Goal: Check status: Check status

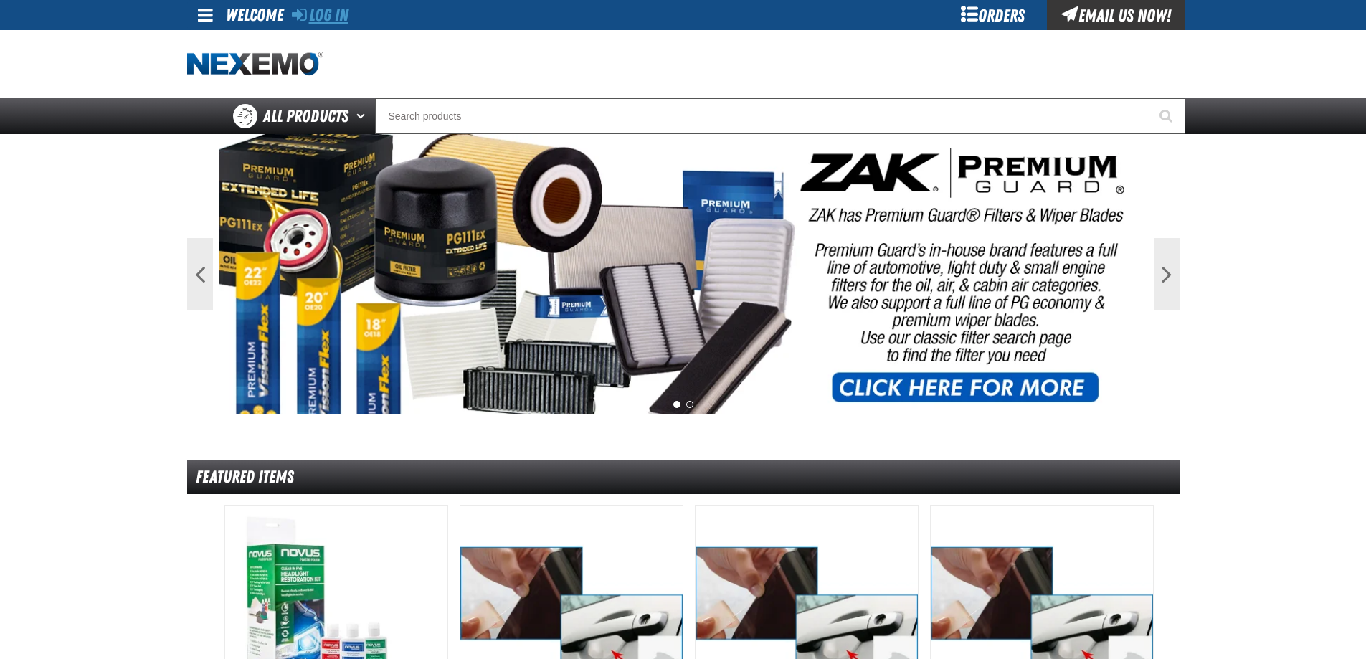
click at [313, 9] on link "Log In" at bounding box center [320, 15] width 57 height 20
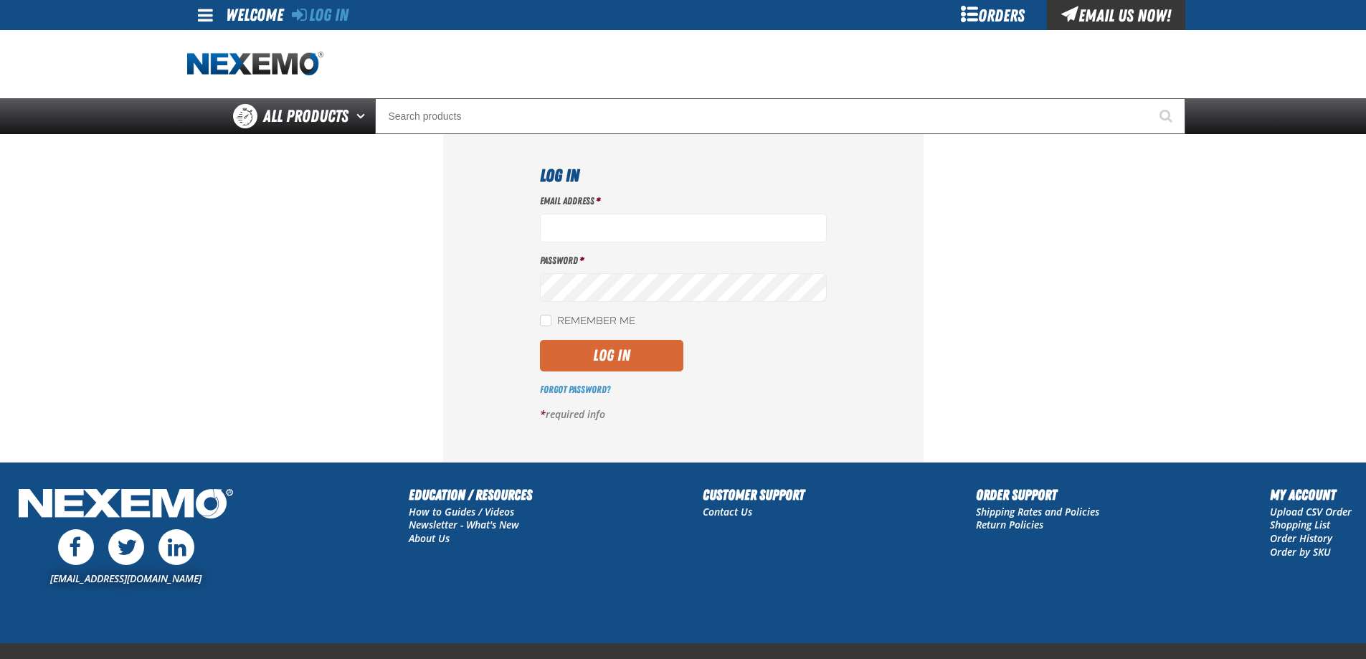
type input "marcie_emler@vivaautogroup.com"
click at [610, 349] on button "Log In" at bounding box center [611, 356] width 143 height 32
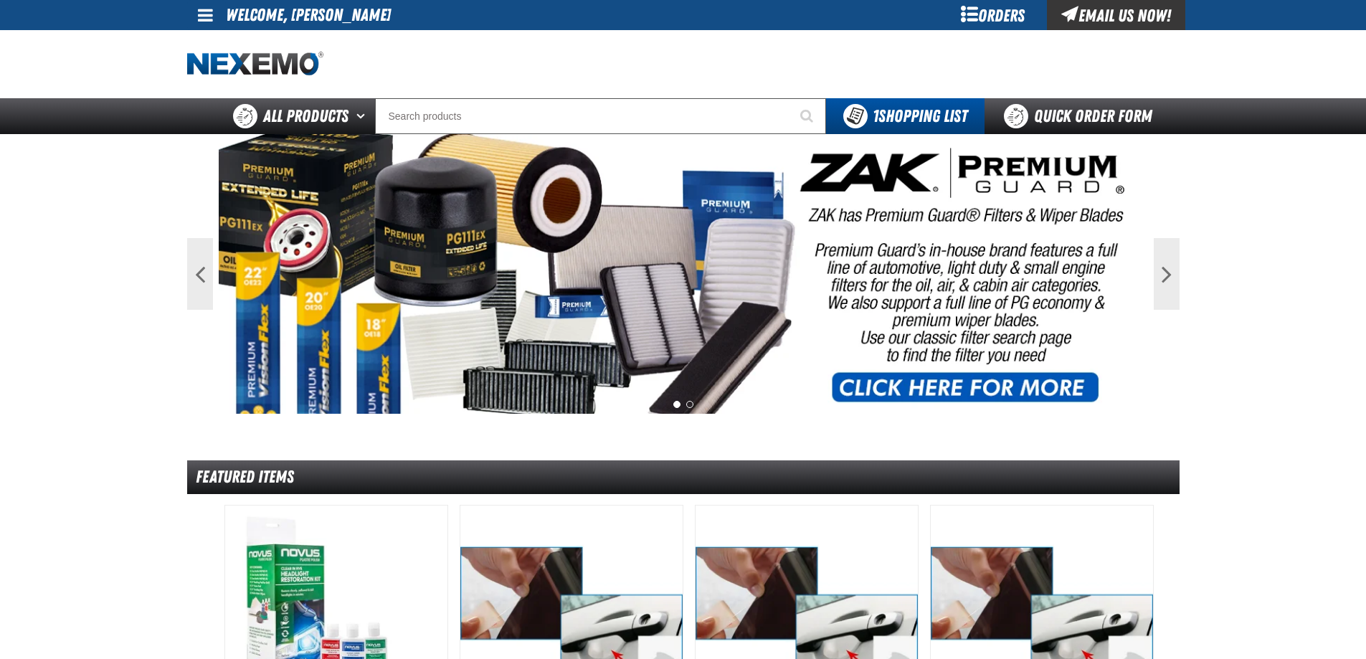
click at [1001, 22] on div "Orders" at bounding box center [994, 15] width 108 height 30
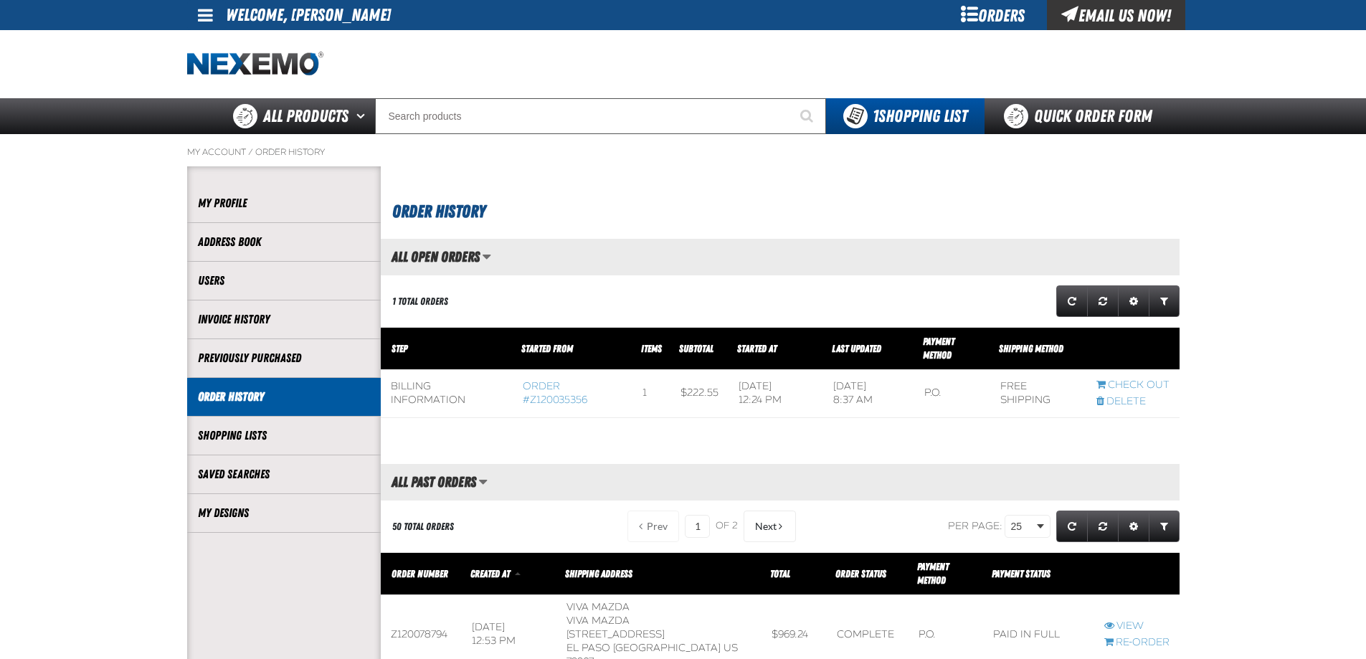
scroll to position [1, 1]
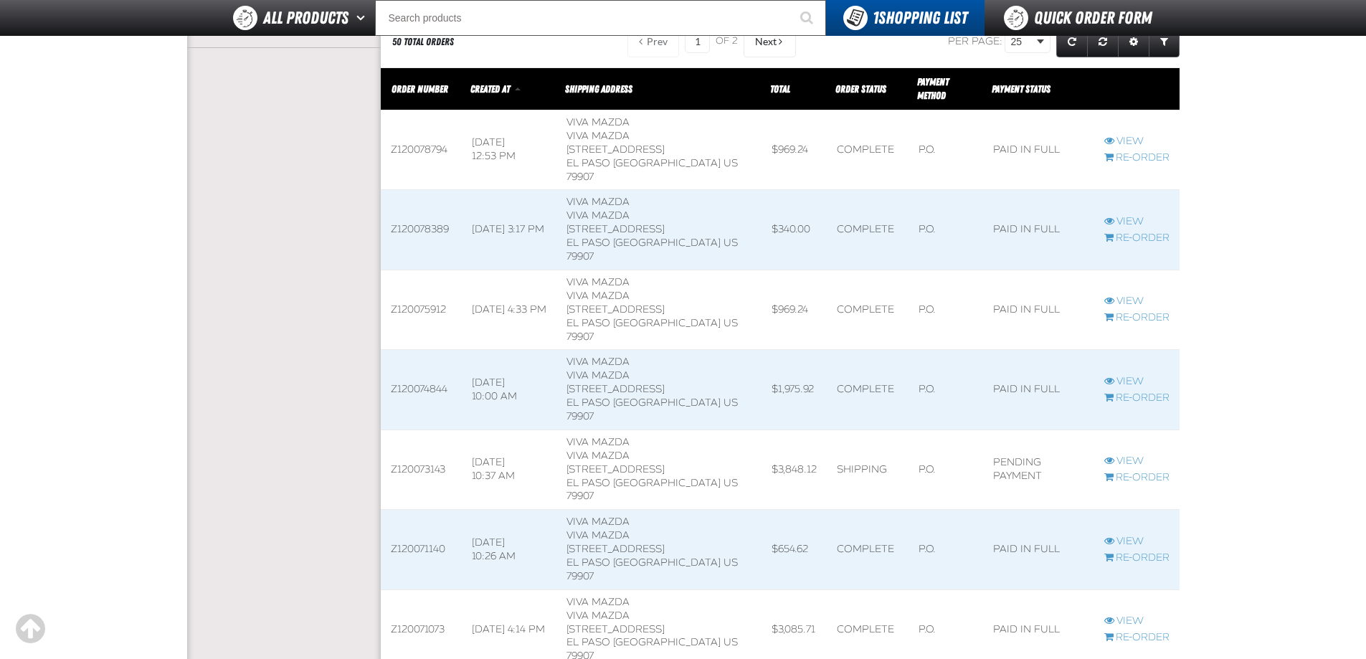
scroll to position [359, 0]
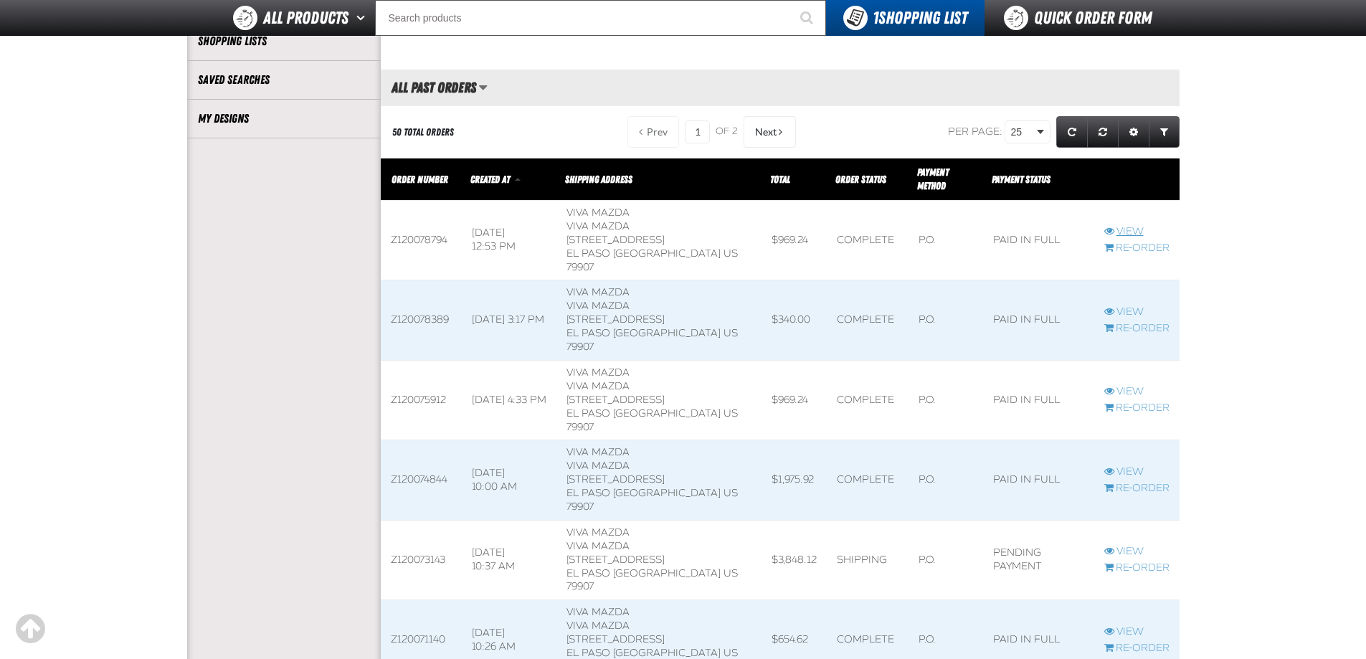
click at [1130, 225] on link "View" at bounding box center [1137, 232] width 65 height 14
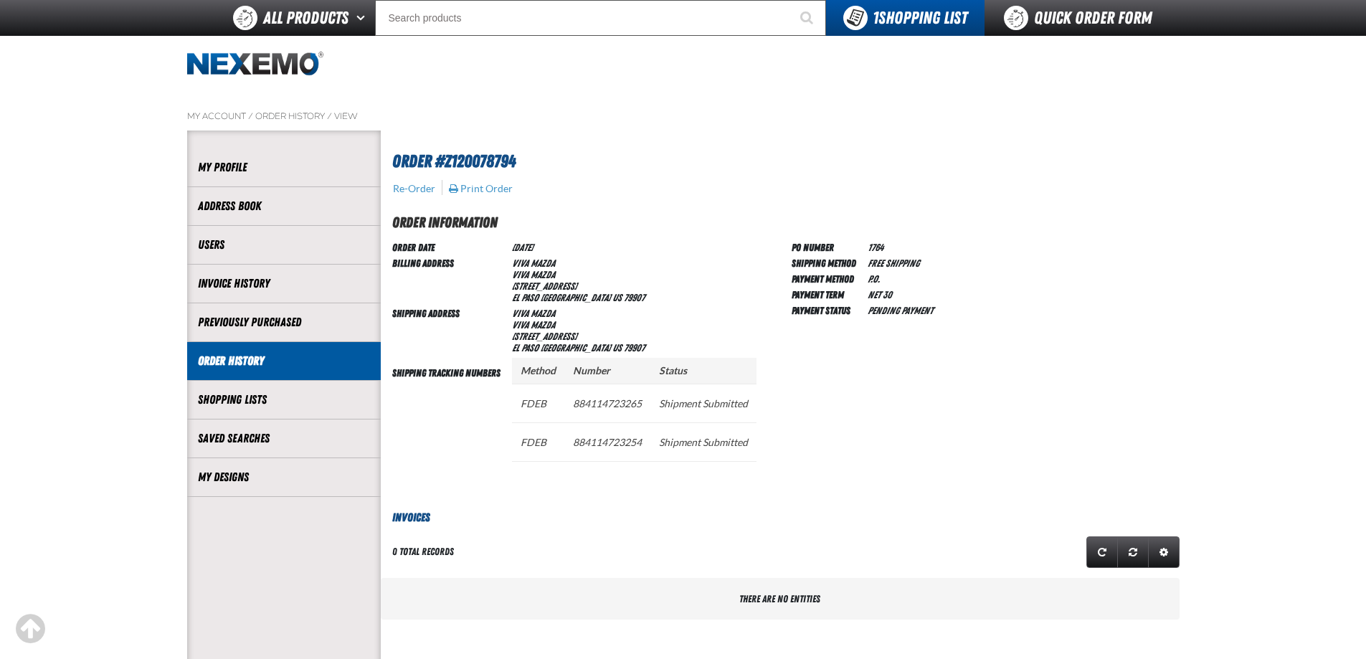
scroll to position [430, 0]
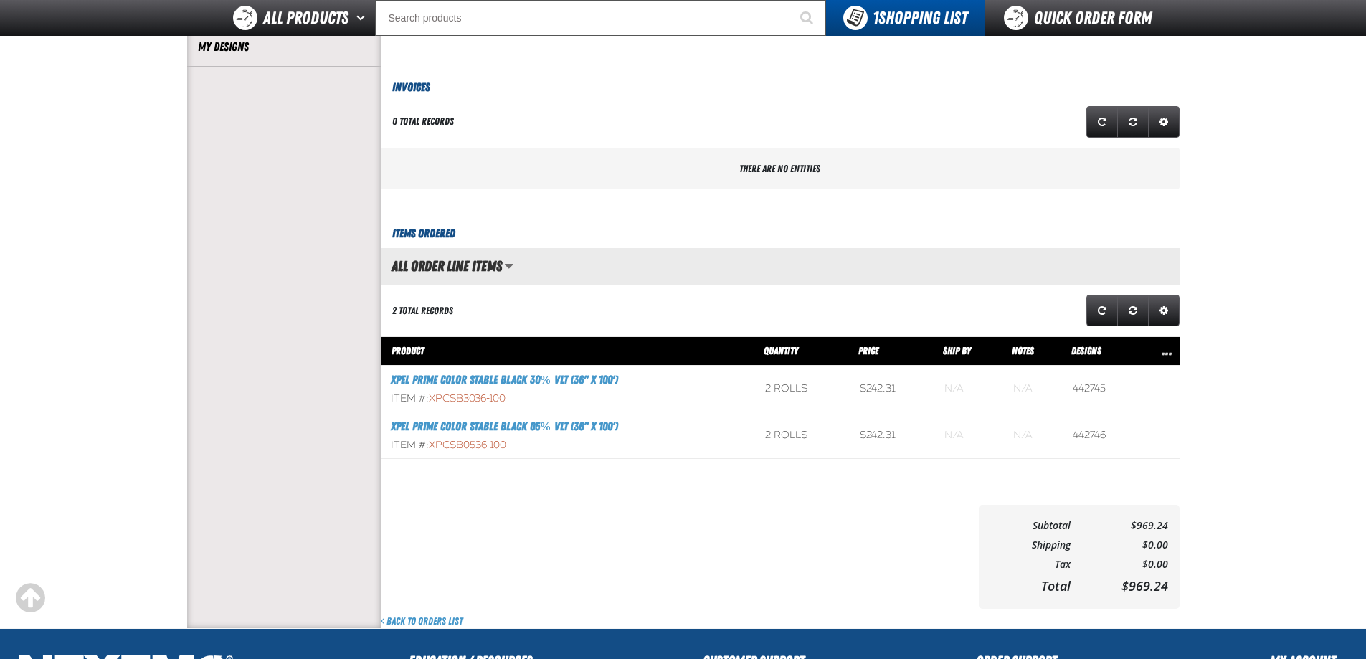
drag, startPoint x: 408, startPoint y: 81, endPoint x: 862, endPoint y: 335, distance: 520.2
click at [408, 81] on h3 "Invoices" at bounding box center [780, 87] width 799 height 17
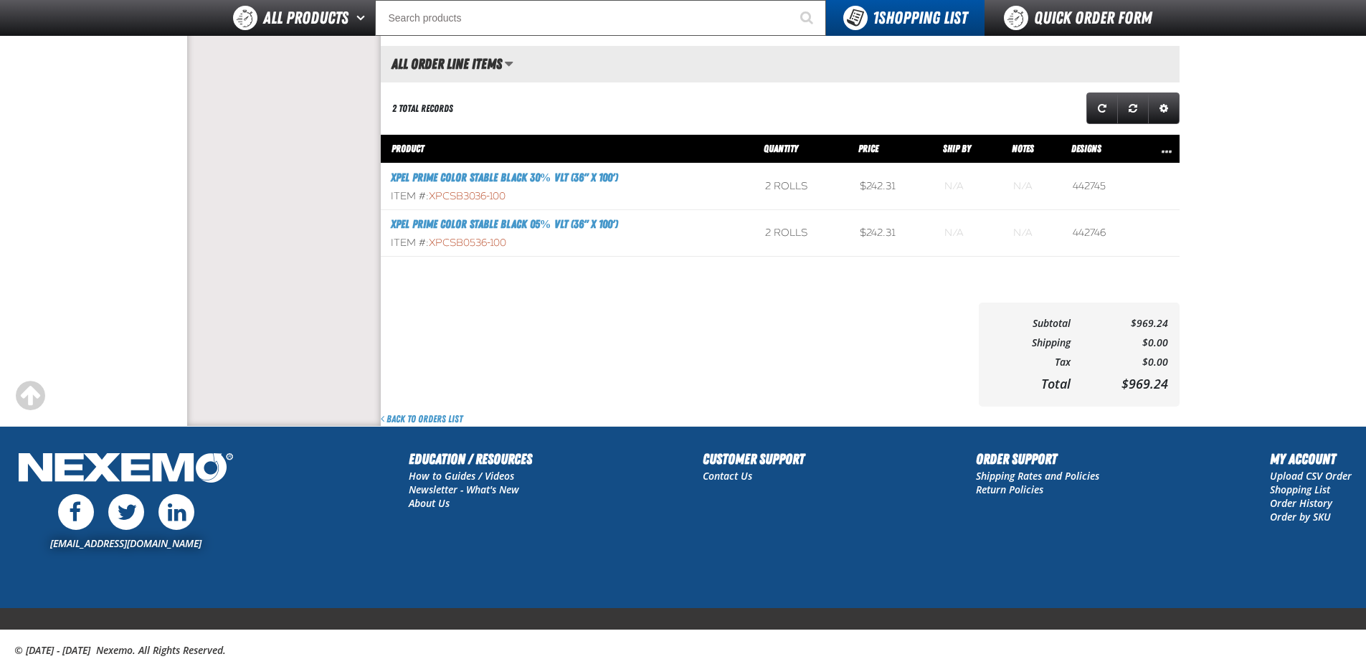
scroll to position [645, 0]
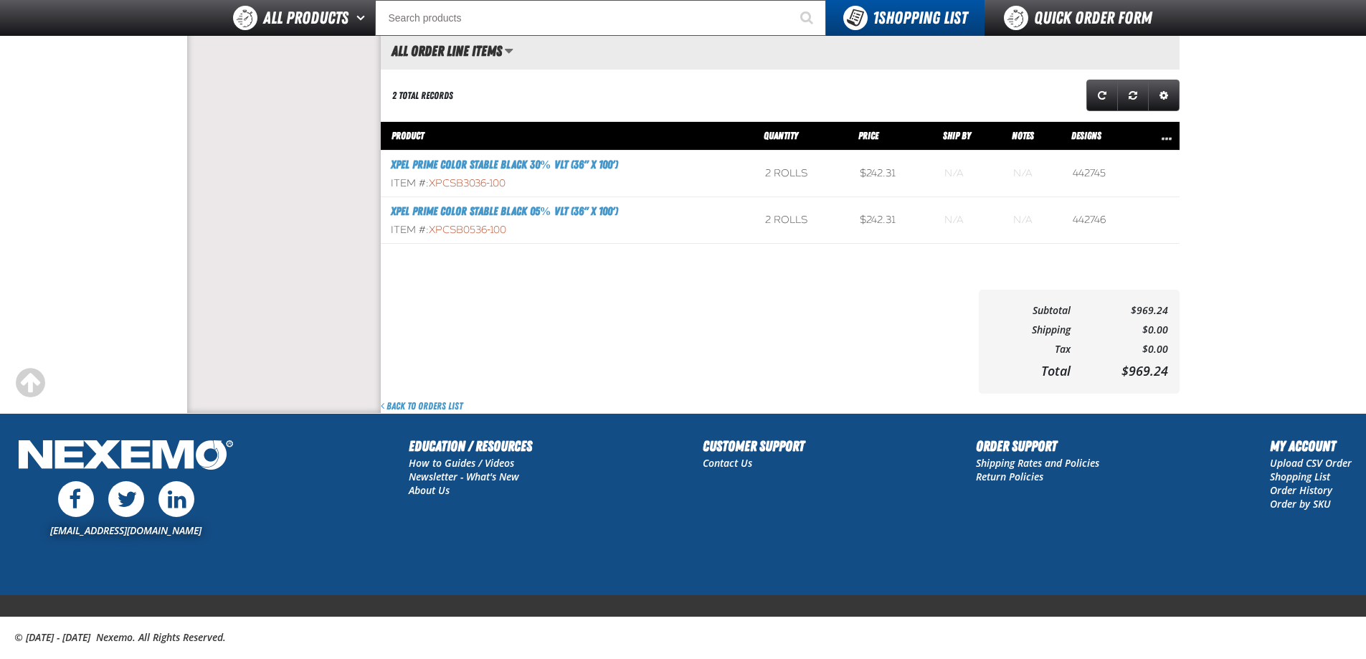
drag, startPoint x: 1287, startPoint y: 236, endPoint x: 967, endPoint y: 182, distance: 324.4
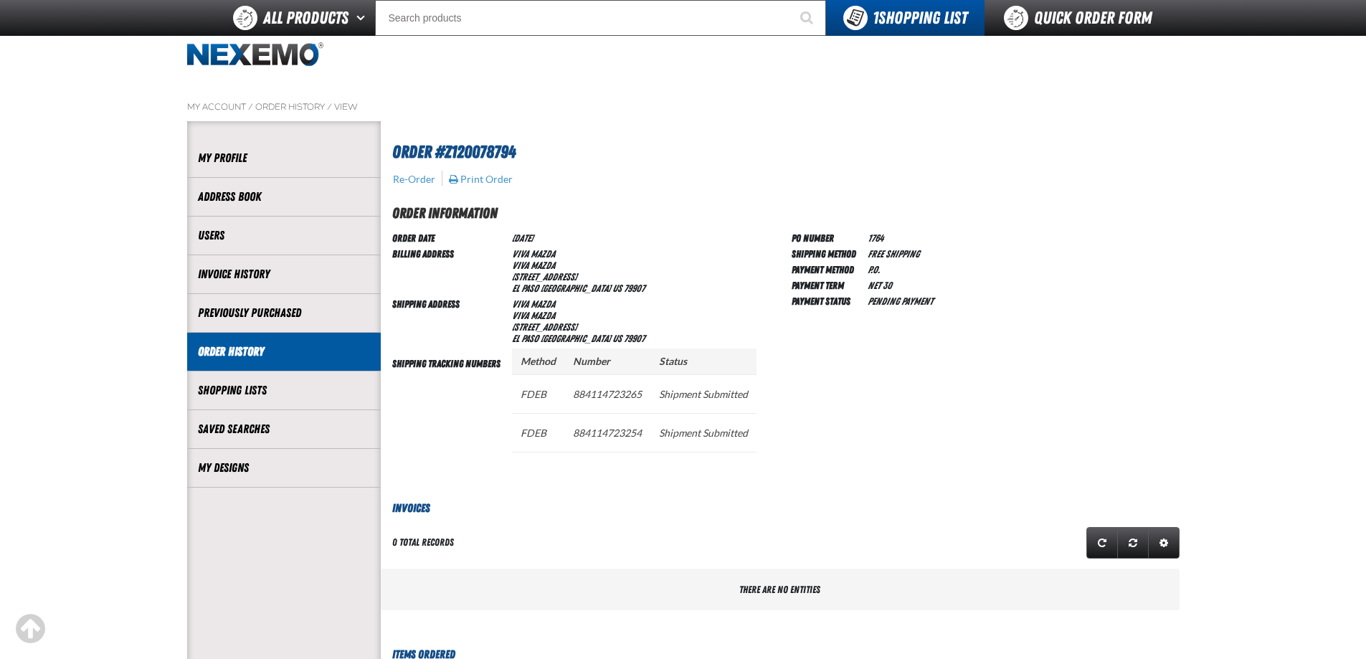
scroll to position [0, 0]
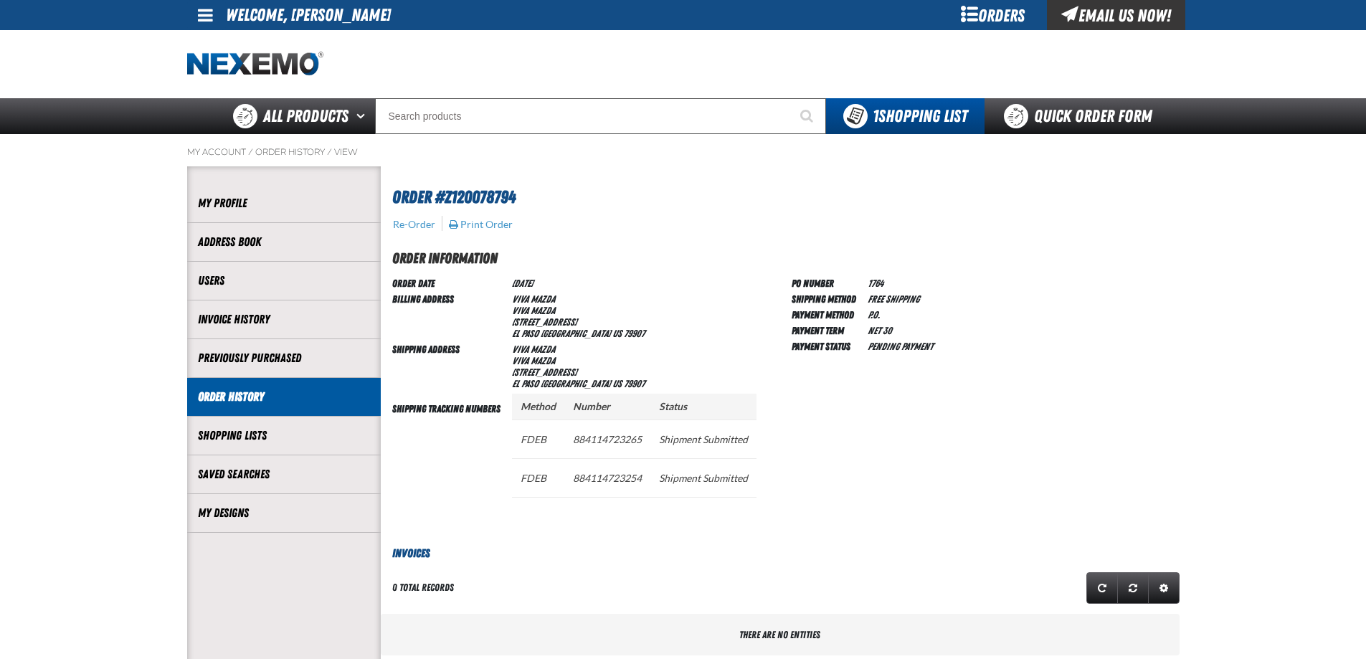
click at [980, 13] on div "Orders" at bounding box center [994, 15] width 108 height 30
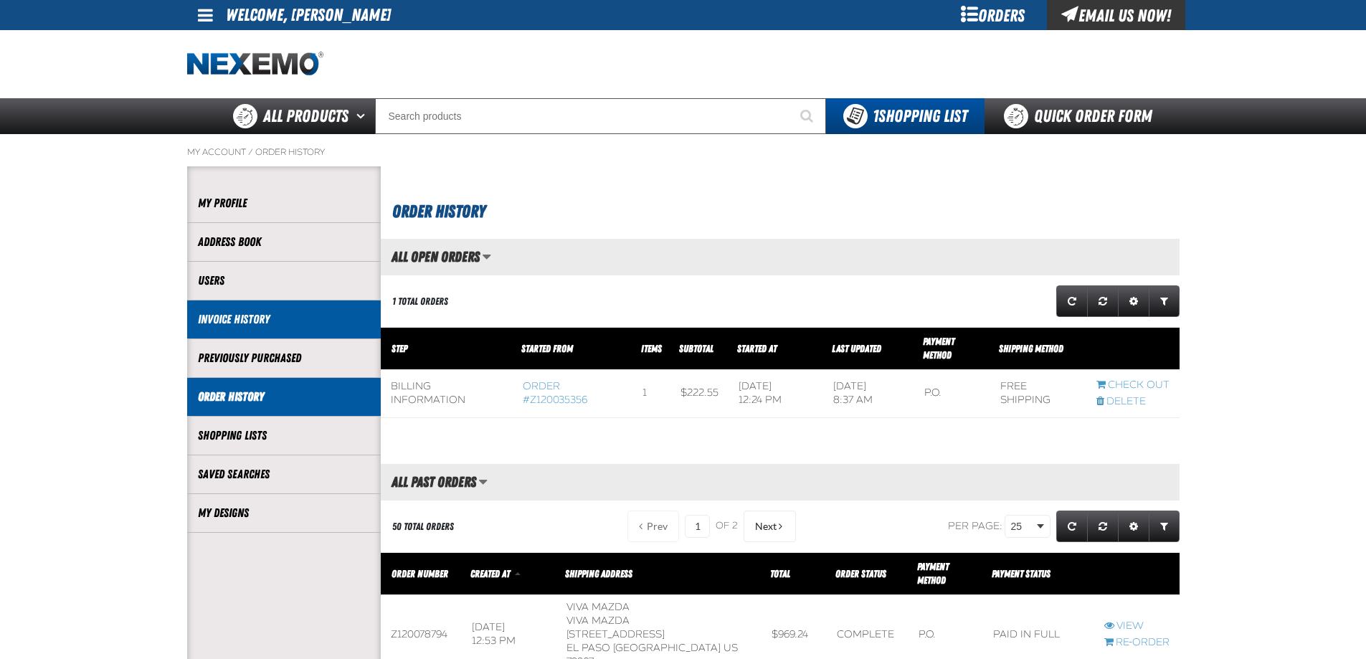
click at [240, 329] on li "Invoice History" at bounding box center [284, 320] width 194 height 39
click at [241, 314] on link "Invoice History" at bounding box center [284, 319] width 172 height 16
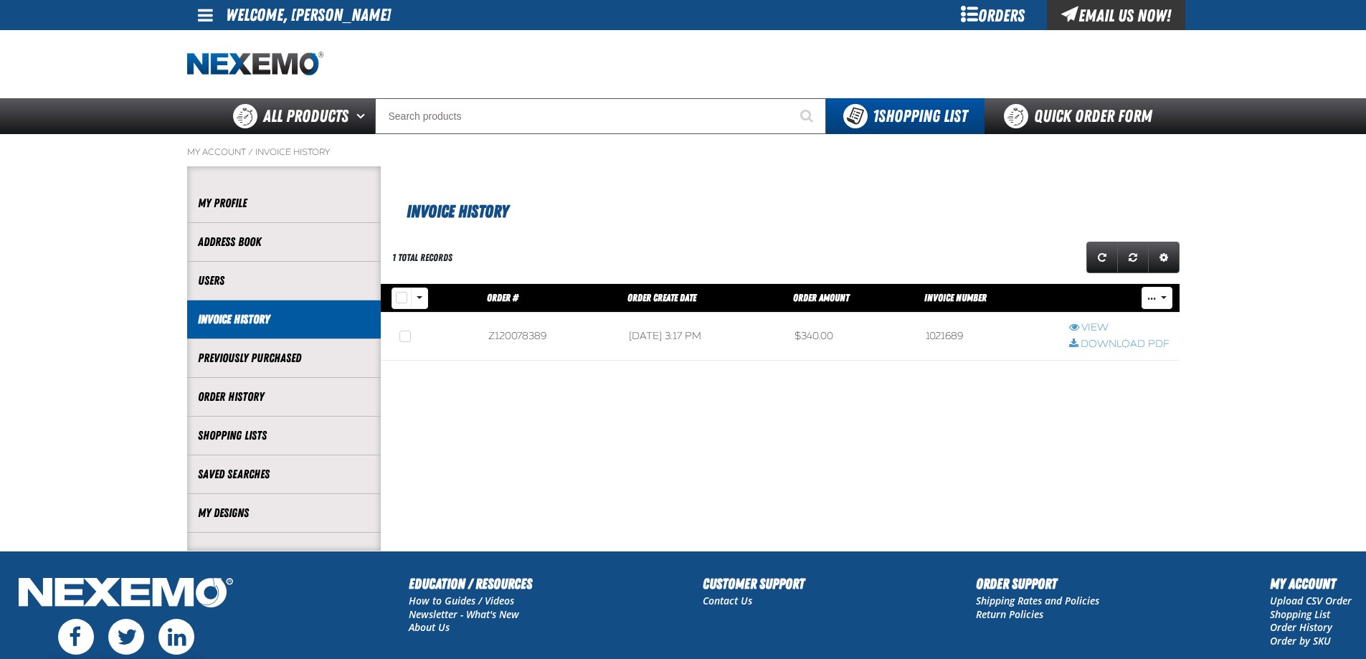
scroll to position [1, 1]
click at [1103, 325] on link "View" at bounding box center [1119, 328] width 100 height 14
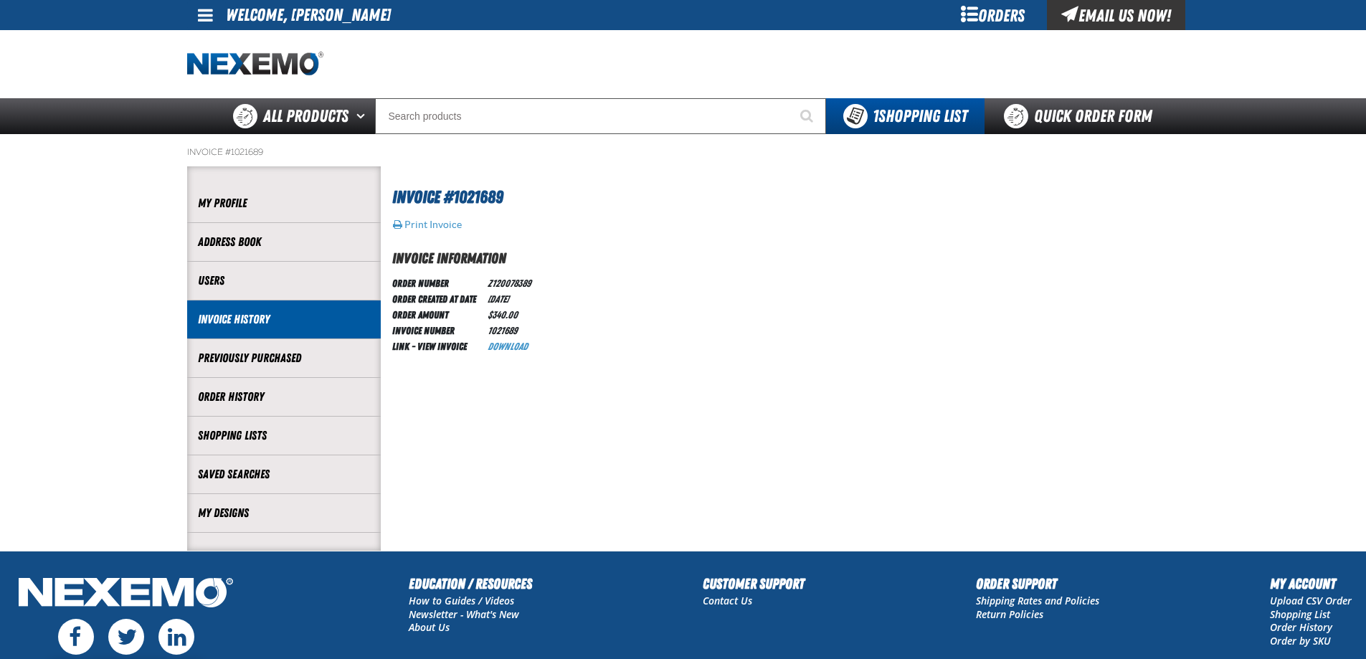
click at [267, 325] on link "Invoice History" at bounding box center [284, 319] width 172 height 16
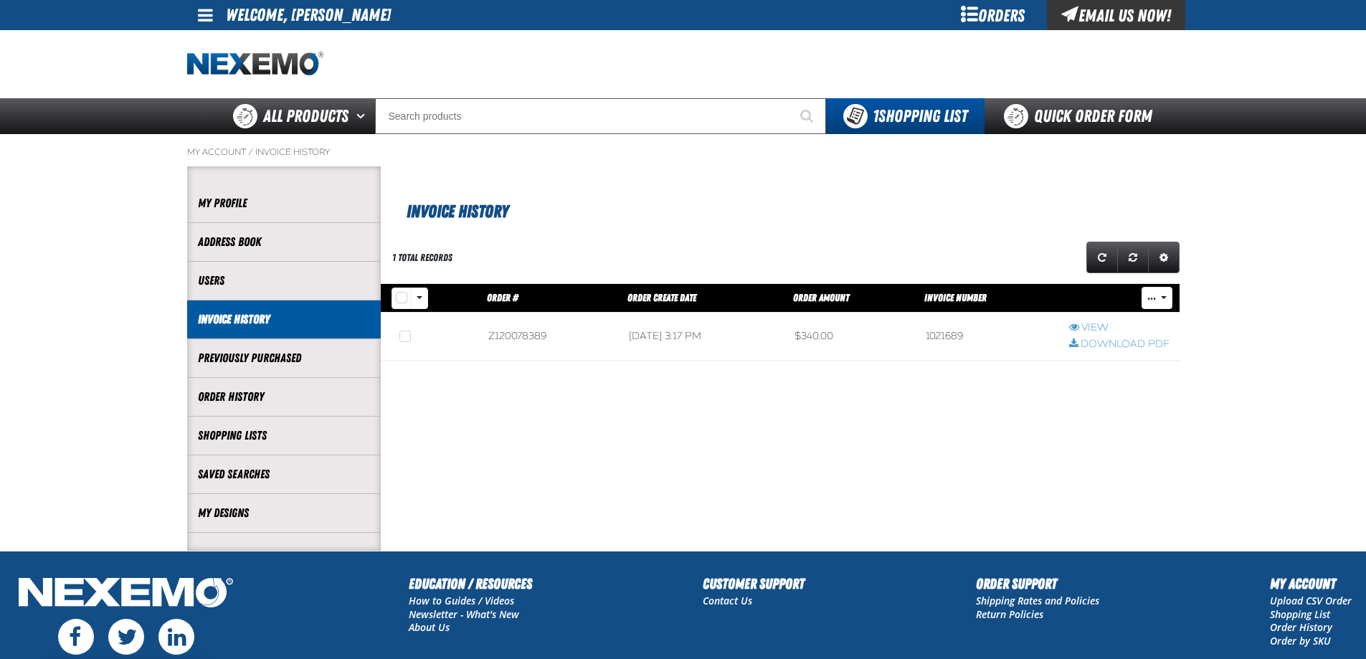
scroll to position [1, 1]
click at [329, 403] on link "Order History" at bounding box center [284, 397] width 172 height 16
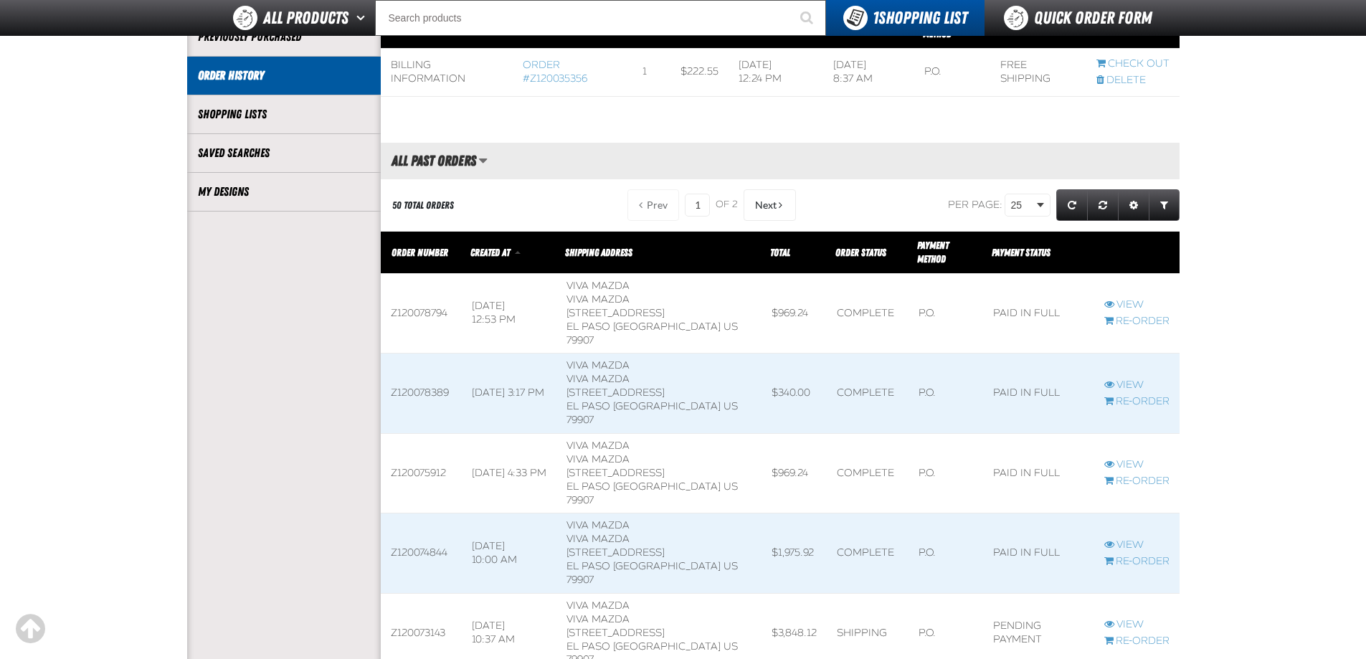
scroll to position [287, 0]
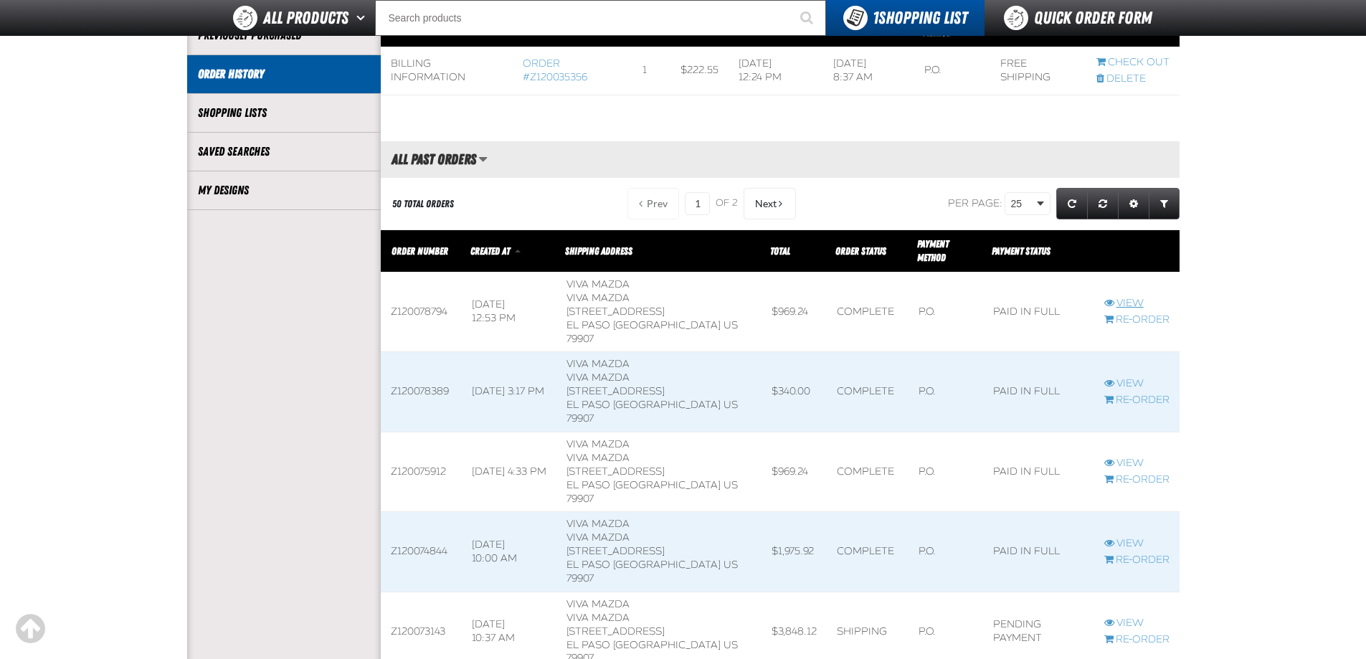
click at [1135, 297] on link "View" at bounding box center [1137, 304] width 65 height 14
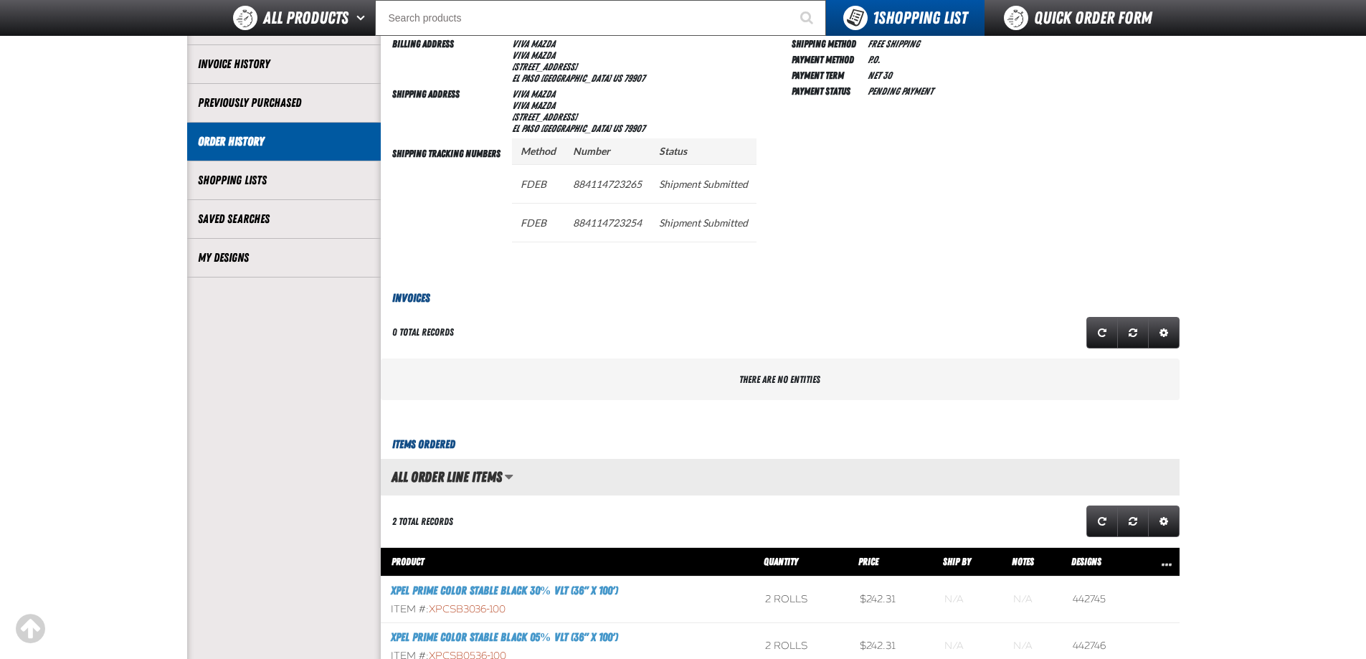
scroll to position [72, 0]
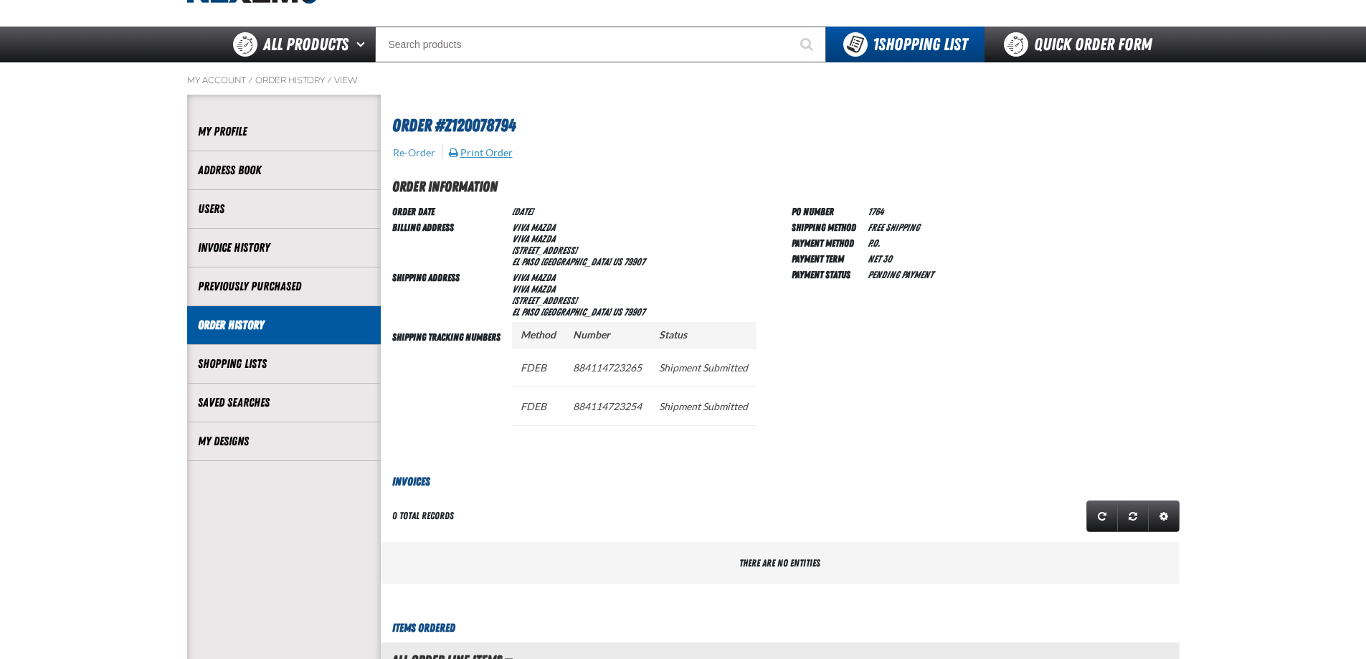
drag, startPoint x: 482, startPoint y: 150, endPoint x: 504, endPoint y: 161, distance: 25.0
click at [482, 150] on button "Print Order" at bounding box center [480, 152] width 65 height 13
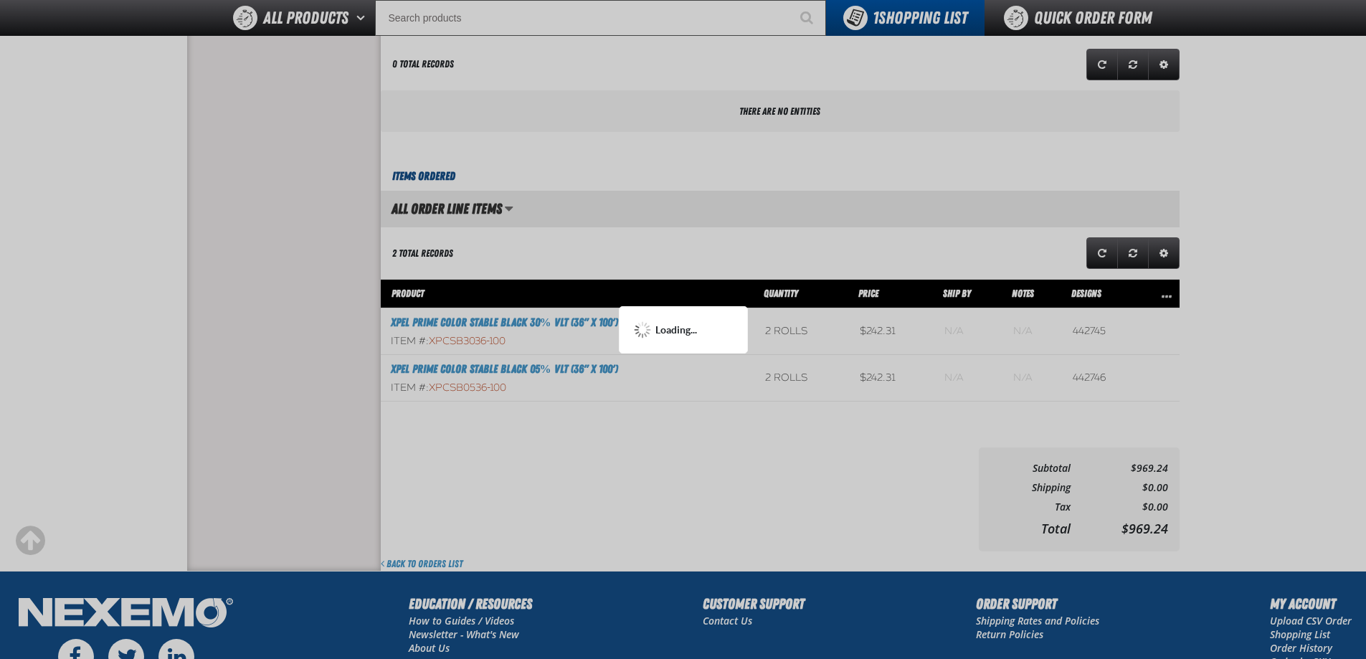
scroll to position [502, 0]
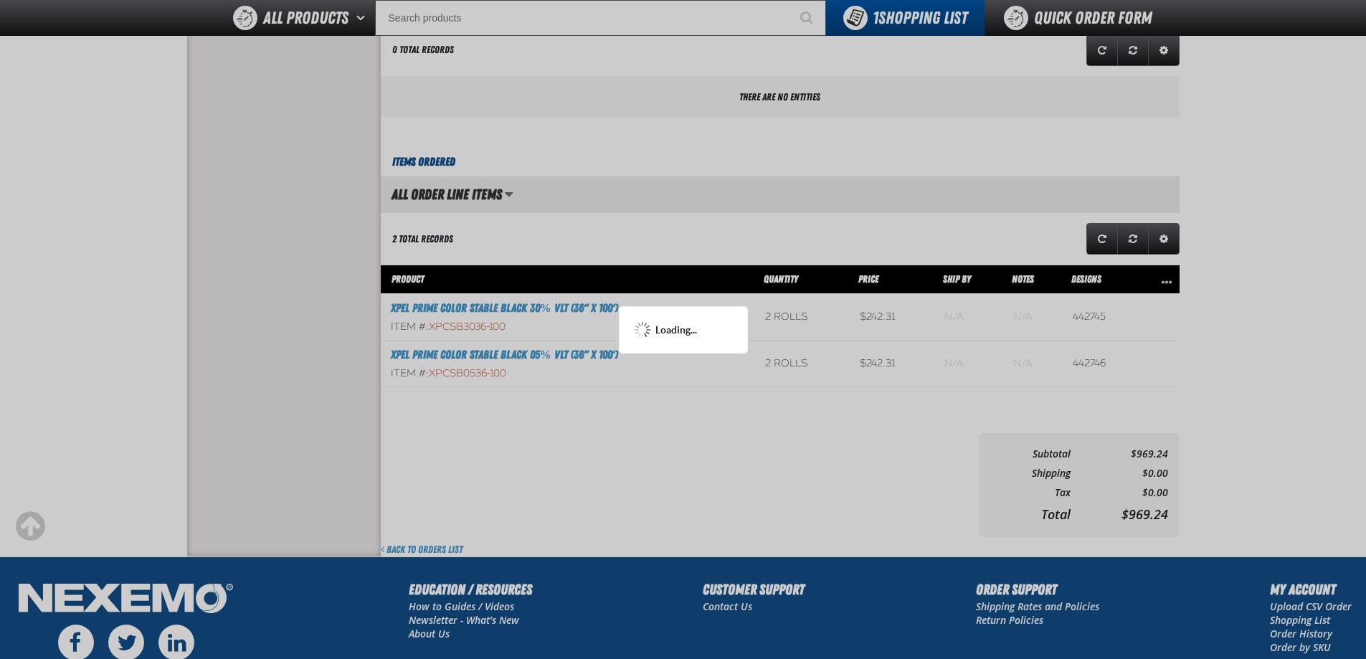
drag, startPoint x: 1209, startPoint y: 121, endPoint x: 956, endPoint y: 174, distance: 258.5
click at [1196, 122] on div at bounding box center [683, 329] width 1366 height 659
click at [956, 174] on div at bounding box center [683, 329] width 1366 height 659
click at [959, 177] on div at bounding box center [683, 329] width 1366 height 659
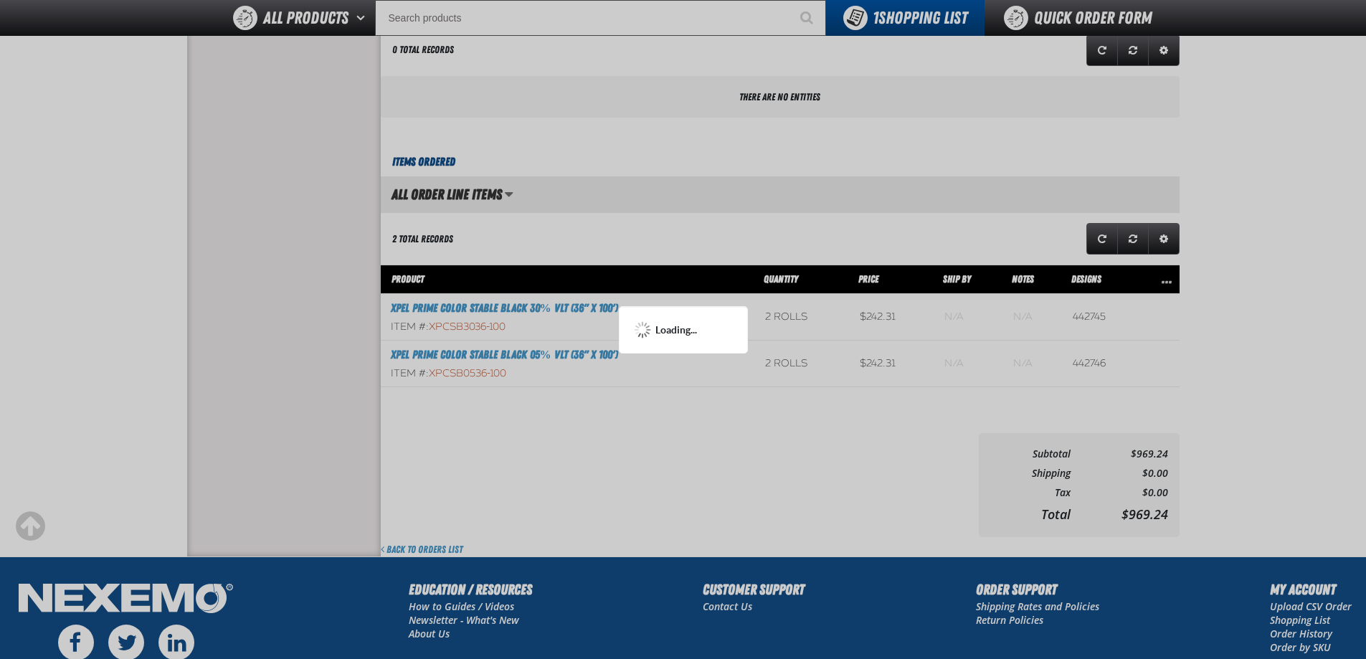
click at [959, 177] on div at bounding box center [683, 329] width 1366 height 659
click at [1280, 155] on div at bounding box center [683, 329] width 1366 height 659
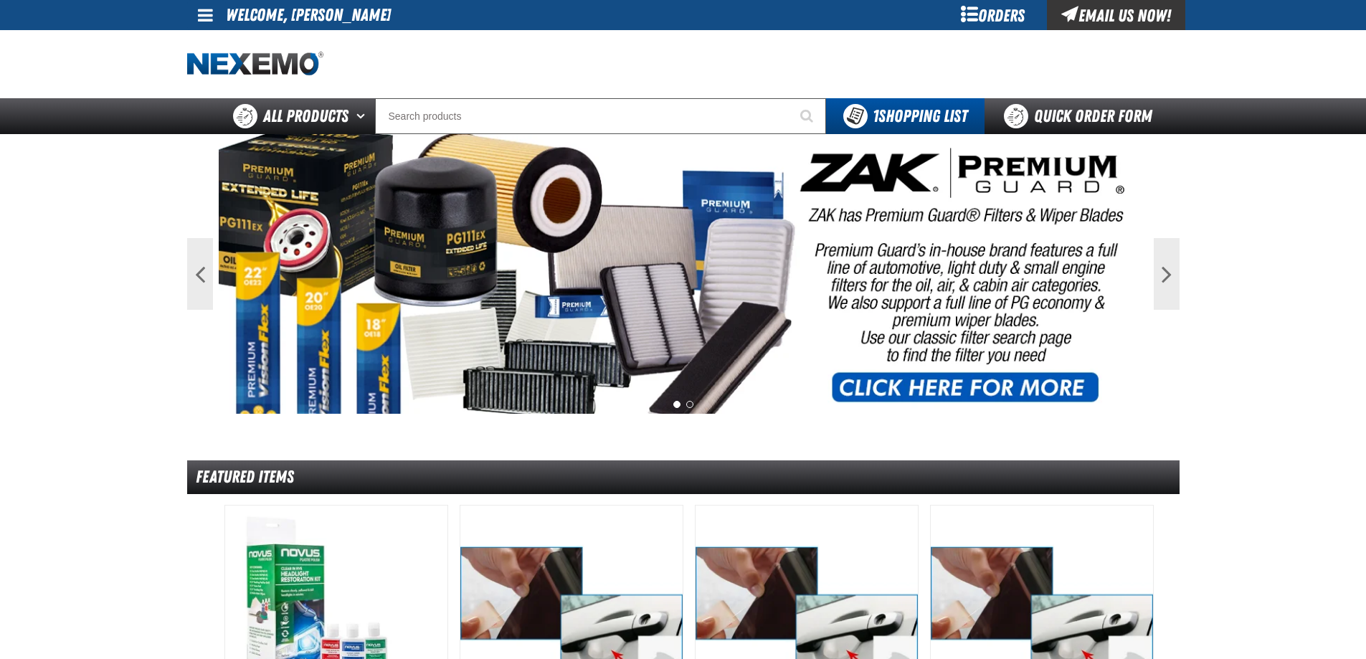
click at [210, 17] on span at bounding box center [205, 14] width 15 height 17
click at [230, 39] on link "My Account My Account" at bounding box center [226, 43] width 64 height 14
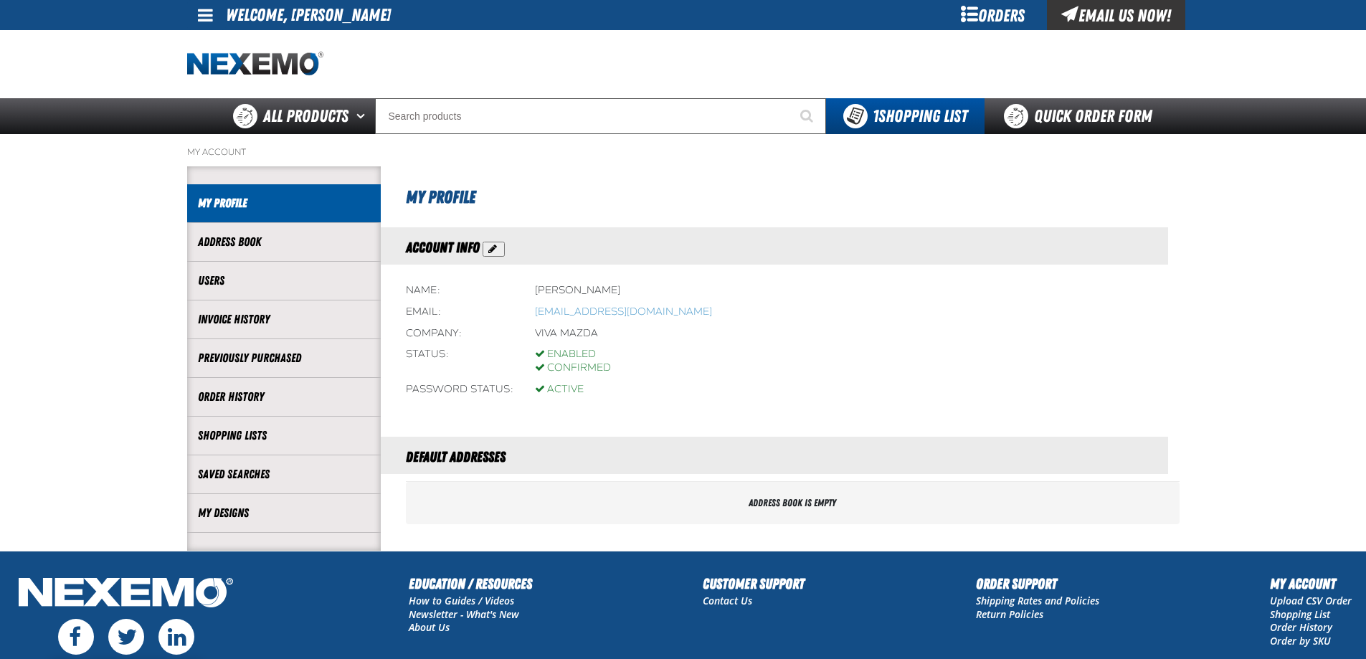
scroll to position [130, 0]
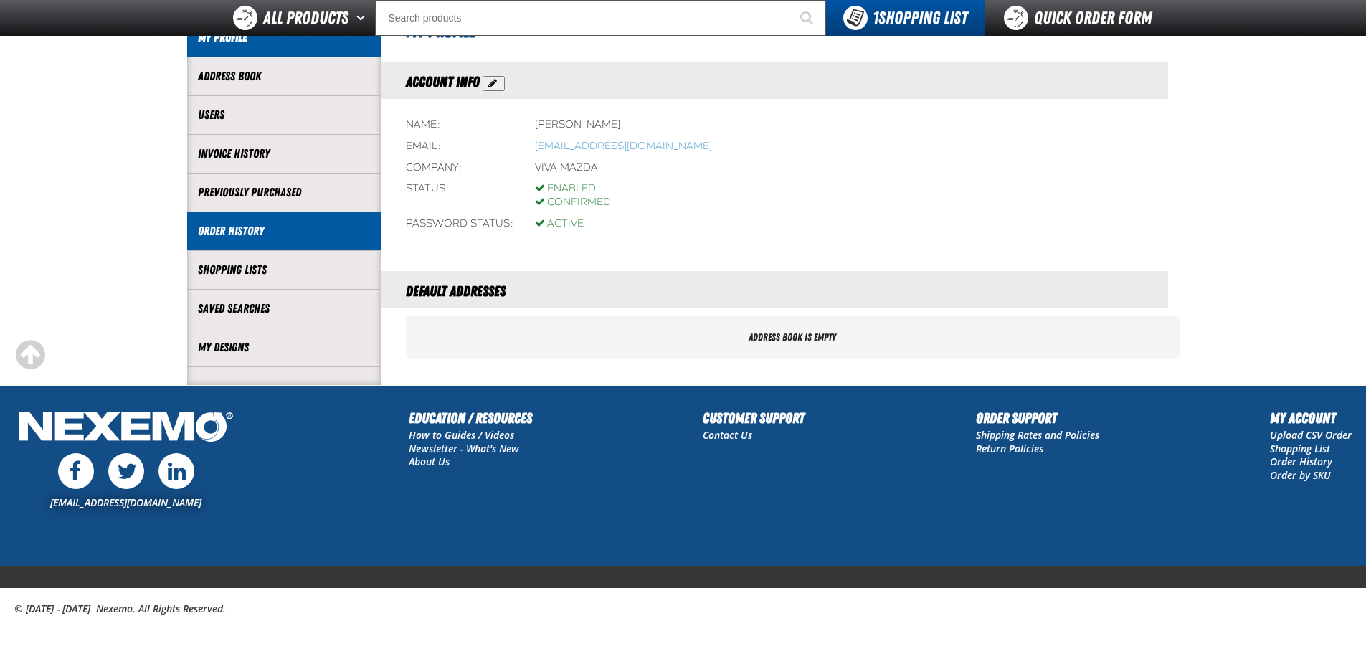
click at [260, 226] on link "Order History" at bounding box center [284, 231] width 172 height 16
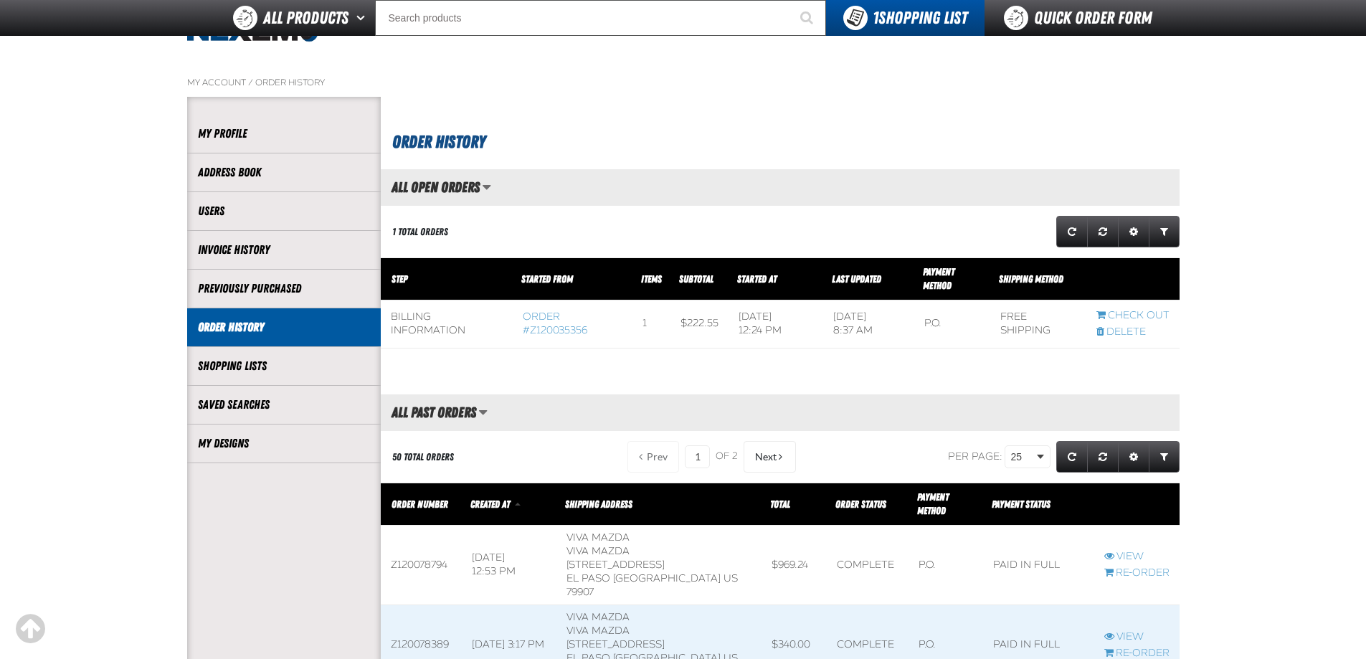
scroll to position [215, 0]
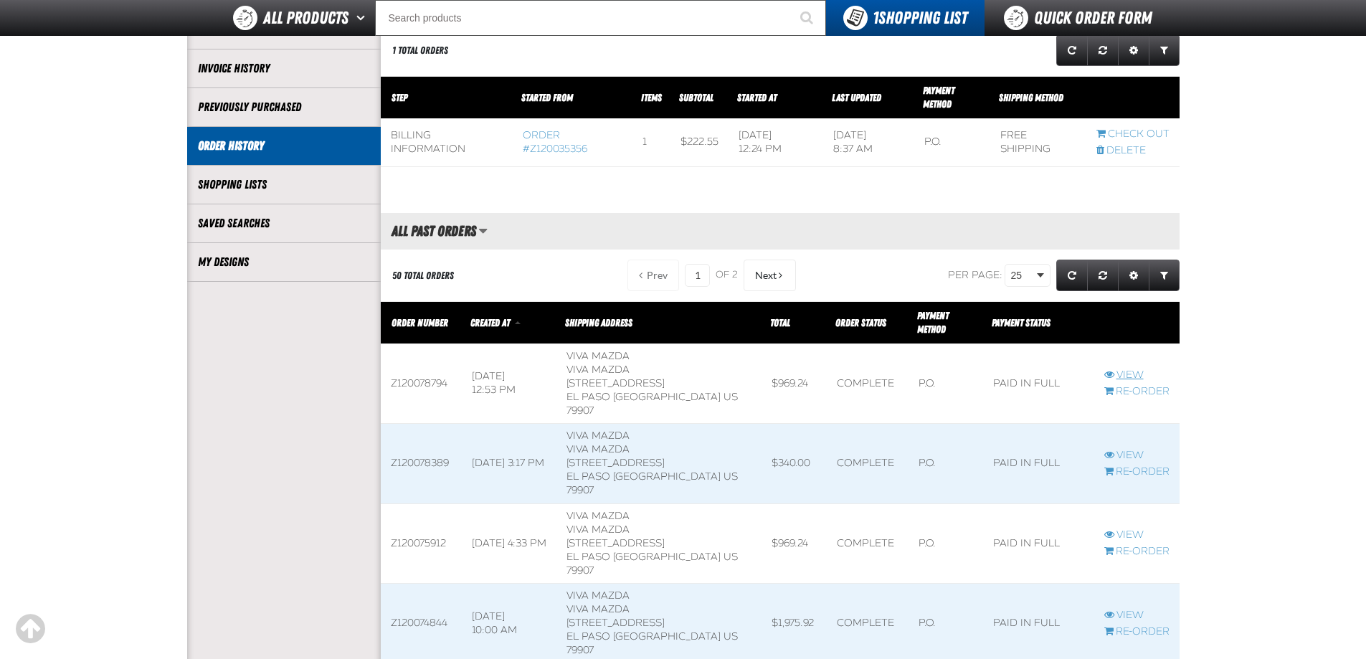
click at [1135, 369] on link "View" at bounding box center [1137, 376] width 65 height 14
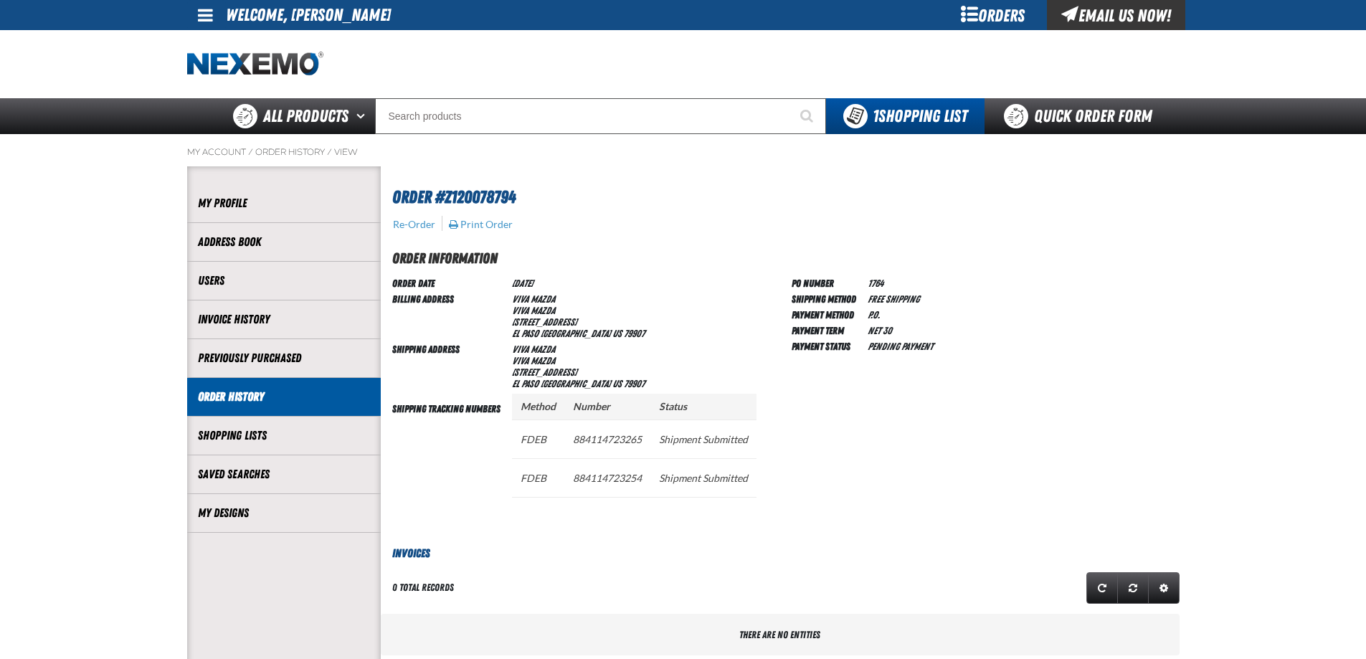
scroll to position [1, 1]
click at [468, 220] on button "Print Order" at bounding box center [480, 224] width 65 height 13
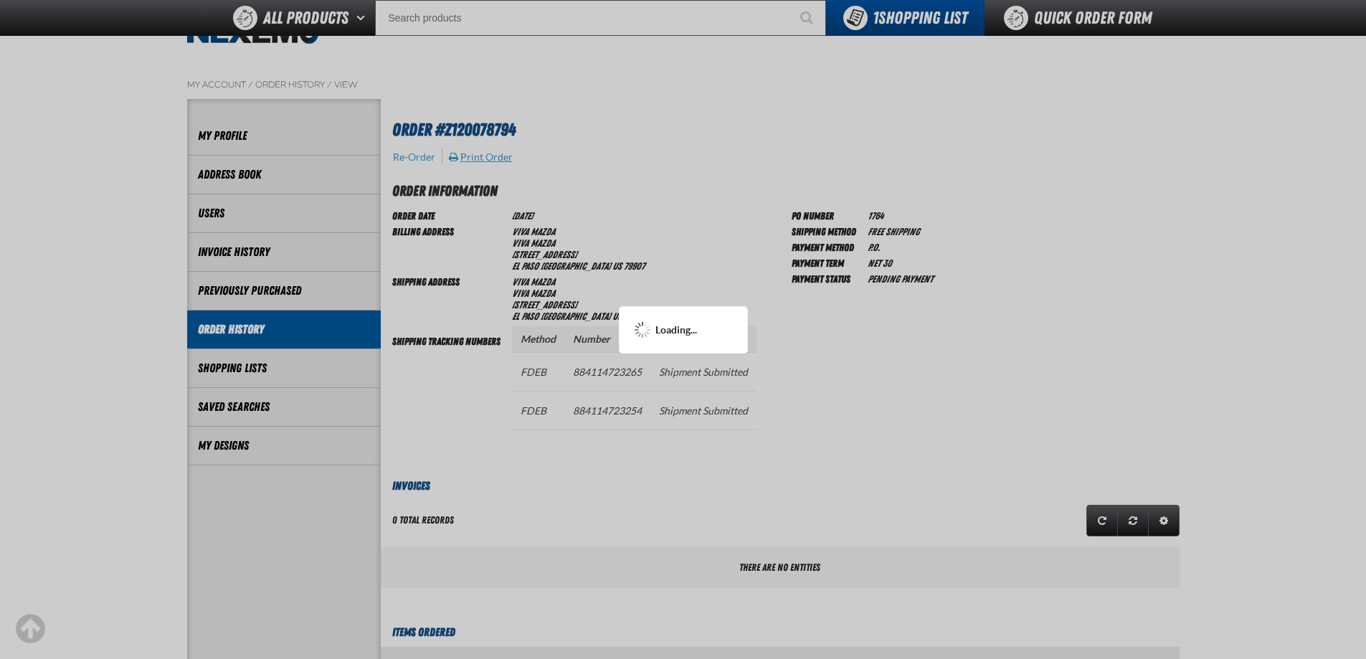
scroll to position [0, 0]
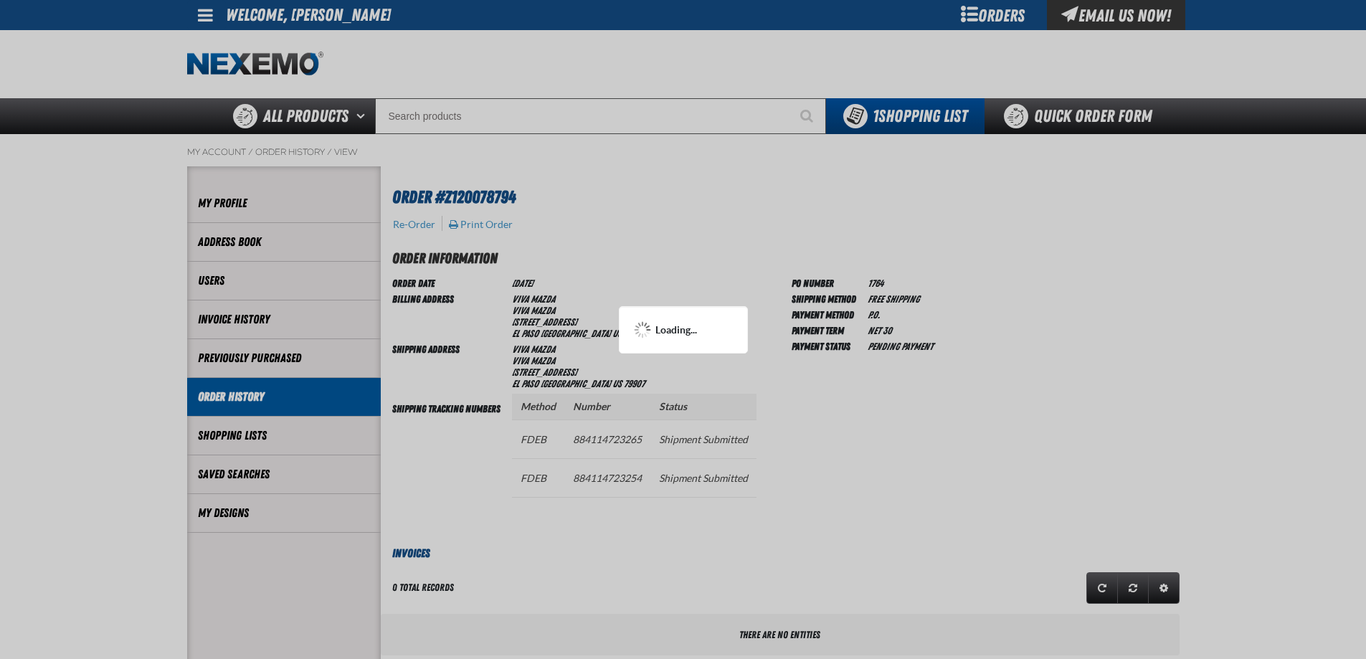
click at [1277, 303] on div at bounding box center [683, 329] width 1366 height 659
click at [1158, 331] on div at bounding box center [683, 329] width 1366 height 659
click at [1143, 323] on div at bounding box center [683, 329] width 1366 height 659
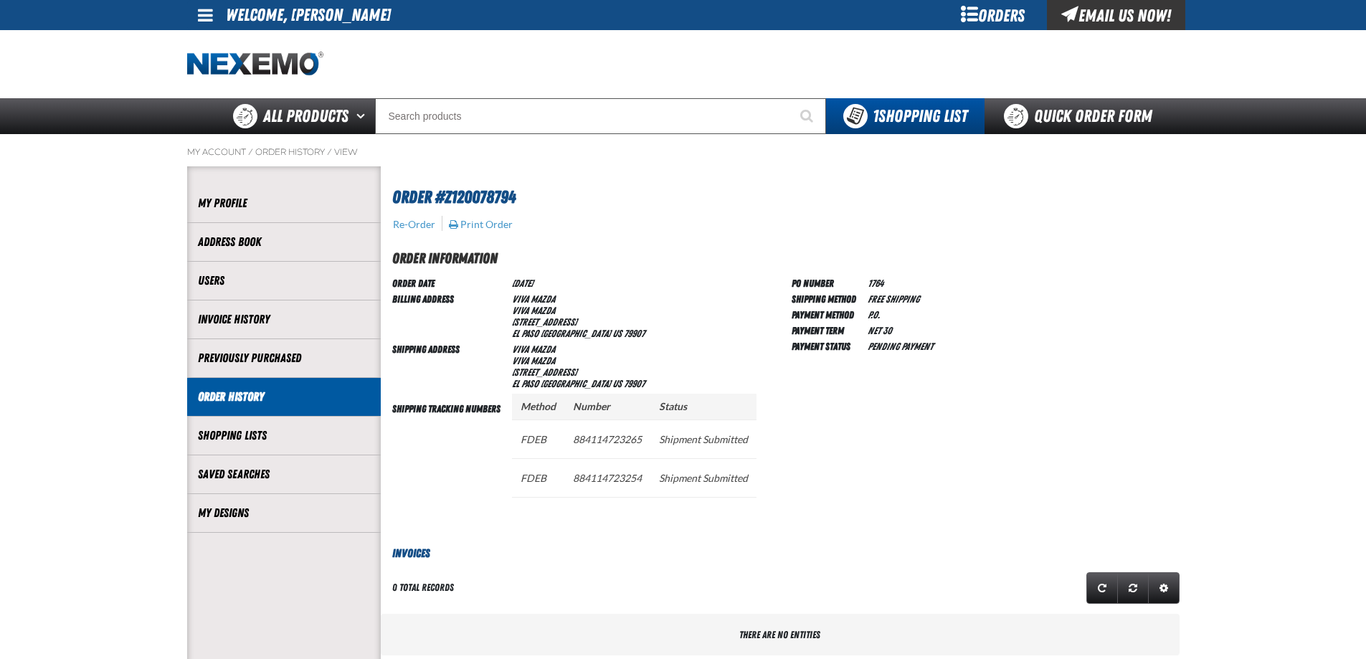
scroll to position [179, 0]
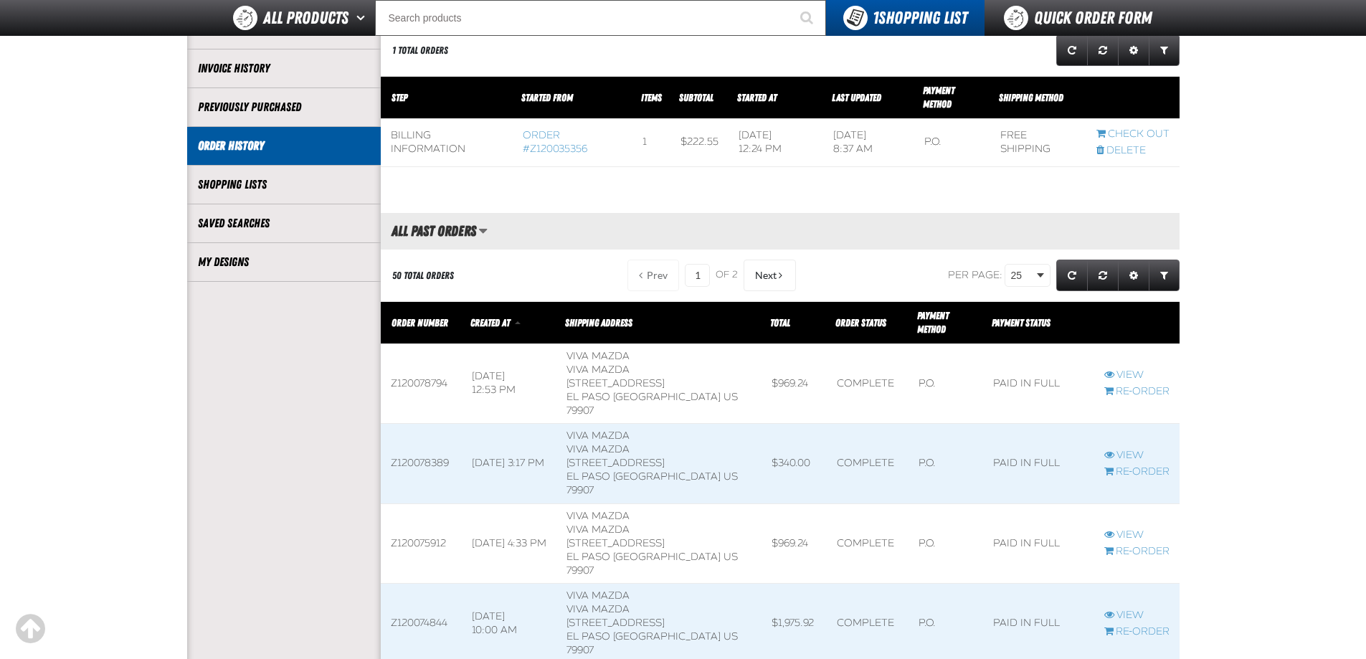
scroll to position [1, 1]
click at [1125, 369] on link "View" at bounding box center [1137, 376] width 65 height 14
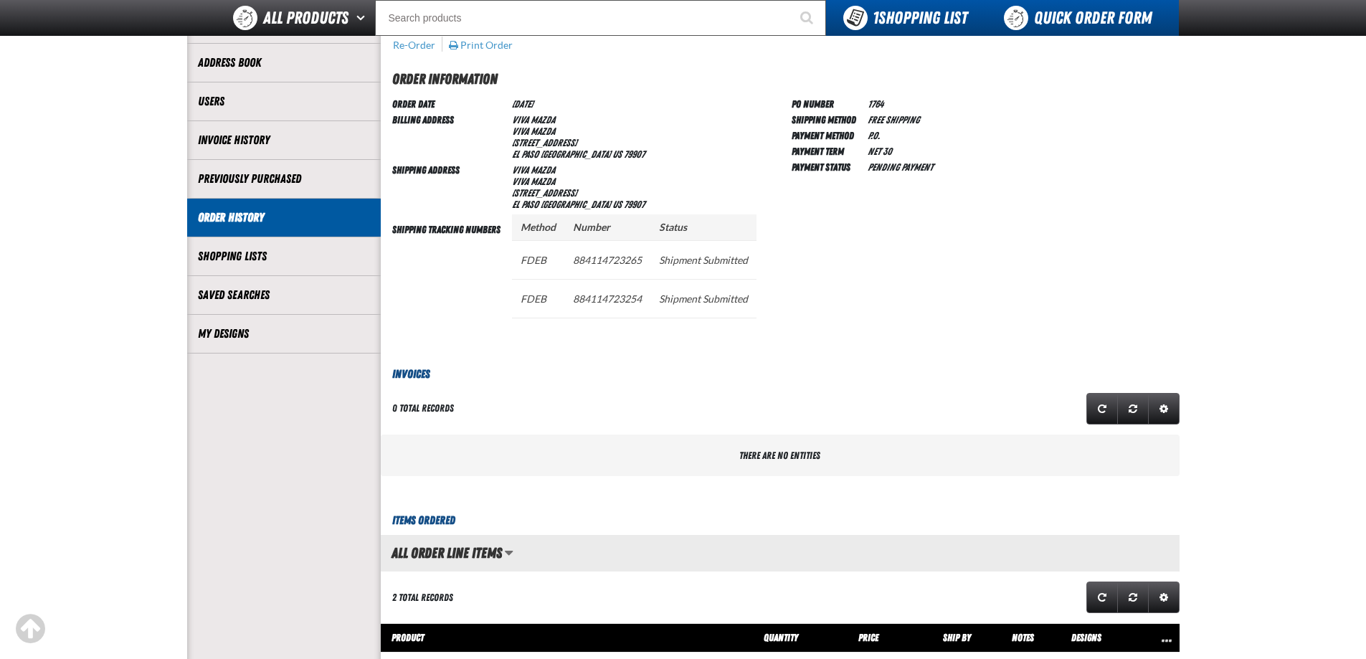
scroll to position [1, 1]
